Goal: Task Accomplishment & Management: Manage account settings

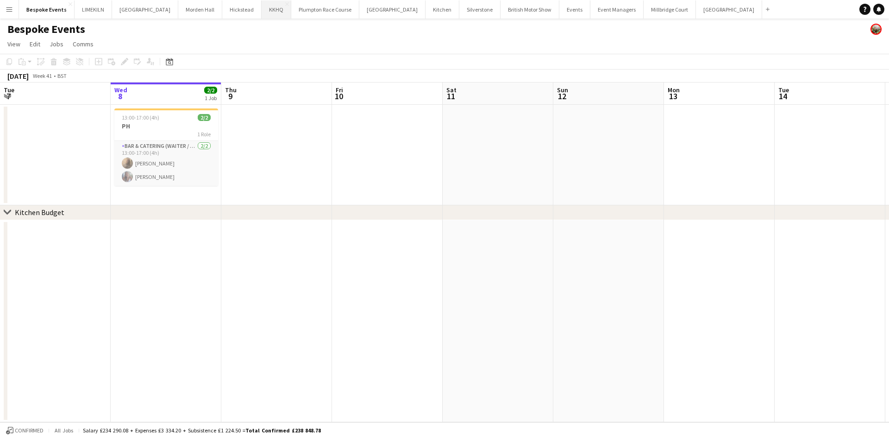
click at [262, 11] on button "KKHQ Close" at bounding box center [277, 9] width 30 height 18
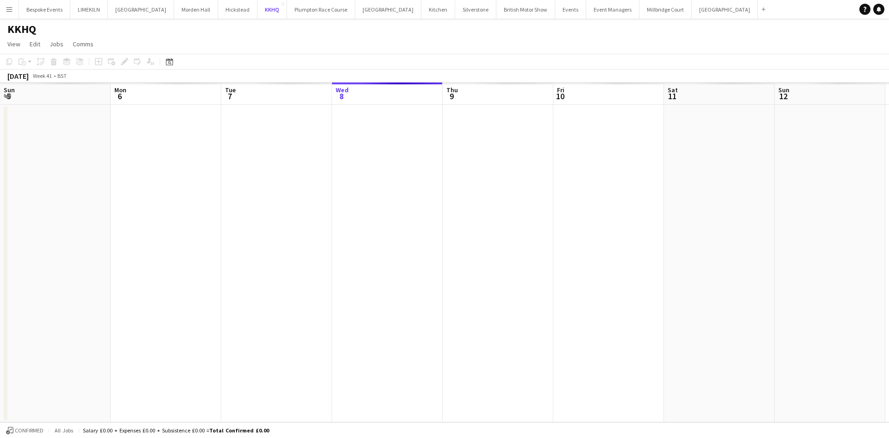
scroll to position [0, 221]
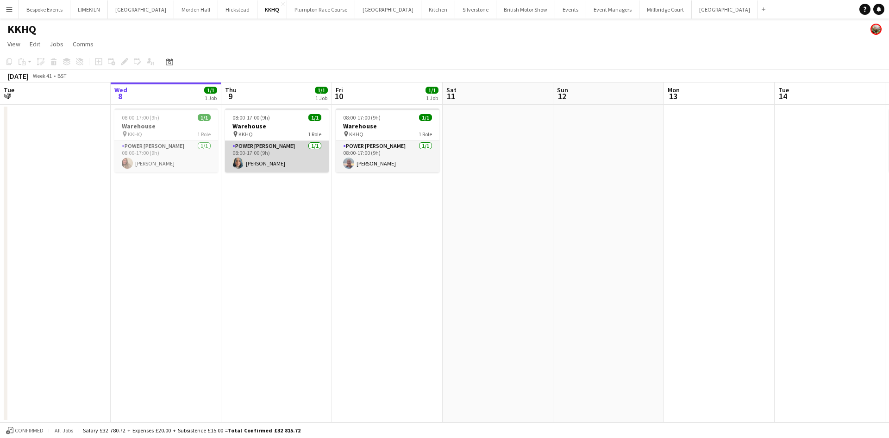
click at [268, 167] on app-card-role "Power [PERSON_NAME] [DATE] 08:00-17:00 (9h) [PERSON_NAME]" at bounding box center [277, 157] width 104 height 32
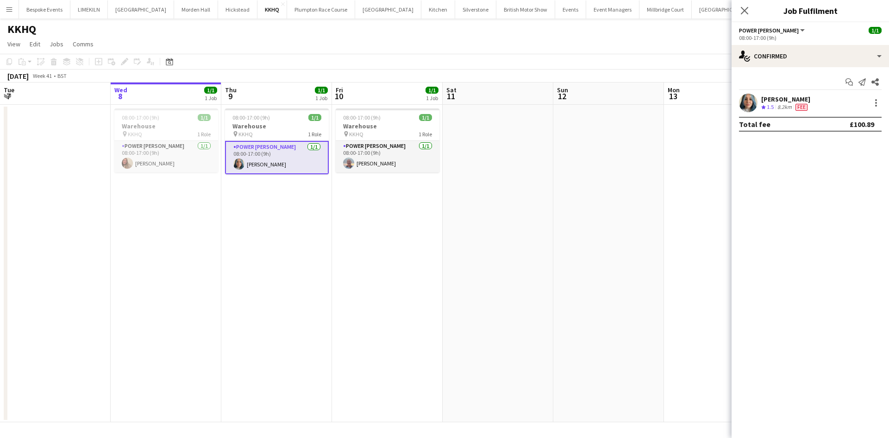
click at [290, 155] on app-card-role "Power [PERSON_NAME] [DATE] 08:00-17:00 (9h) [PERSON_NAME]" at bounding box center [277, 157] width 104 height 33
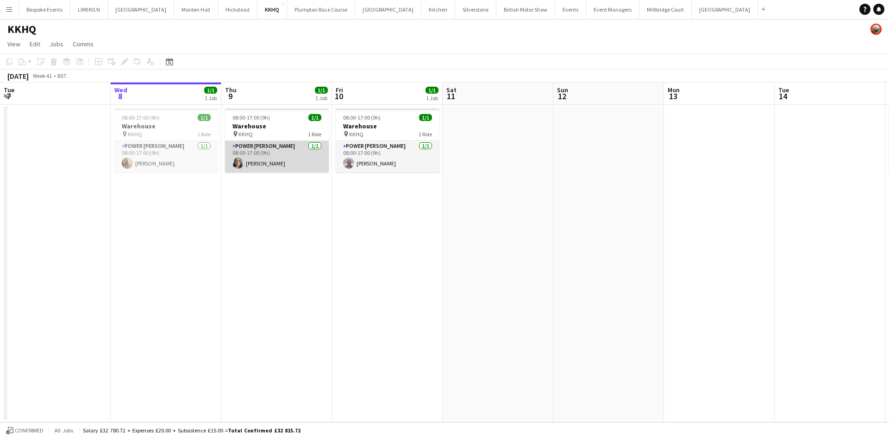
click at [290, 155] on app-card-role "Power [PERSON_NAME] [DATE] 08:00-17:00 (9h) [PERSON_NAME]" at bounding box center [277, 157] width 104 height 32
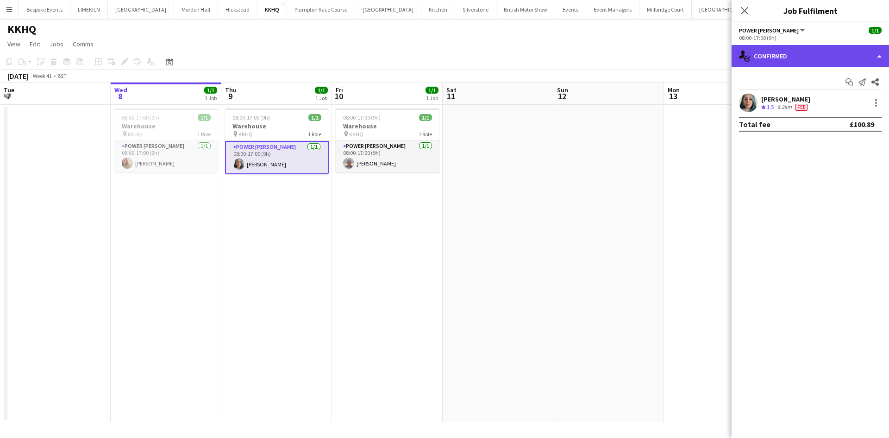
click at [811, 55] on div "single-neutral-actions-check-2 Confirmed" at bounding box center [811, 56] width 158 height 22
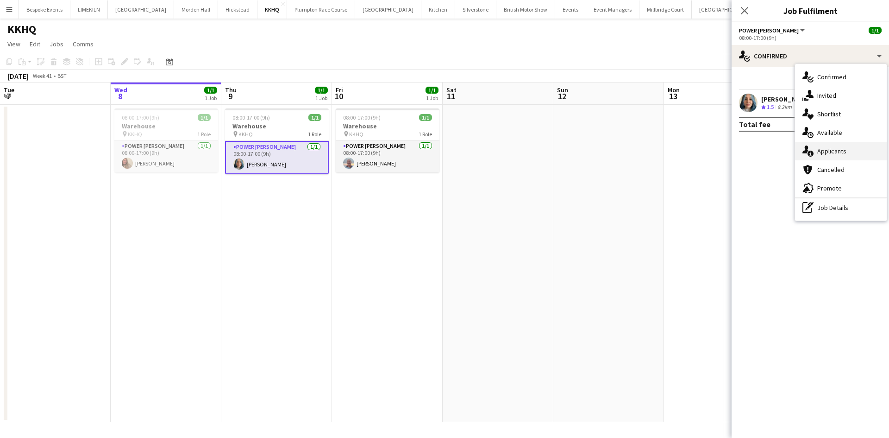
click at [852, 151] on div "single-neutral-actions-information Applicants" at bounding box center [841, 151] width 92 height 19
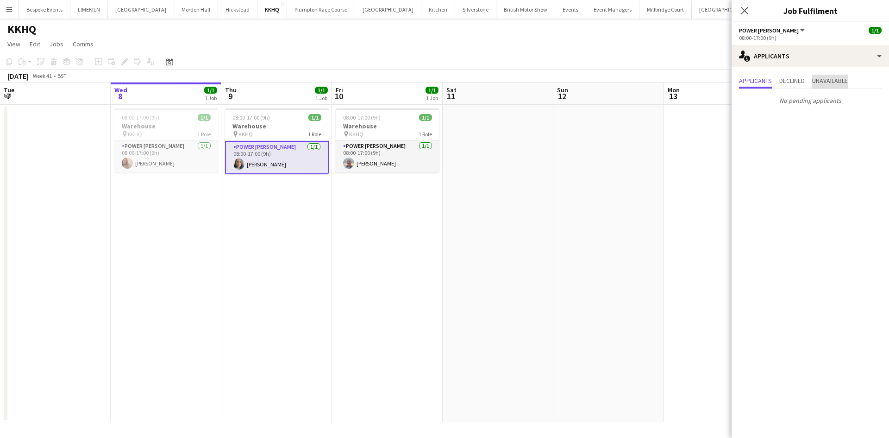
click at [840, 82] on span "Unavailable" at bounding box center [831, 80] width 36 height 6
click at [751, 81] on span "Applicants" at bounding box center [755, 80] width 33 height 6
